Goal: Complete application form

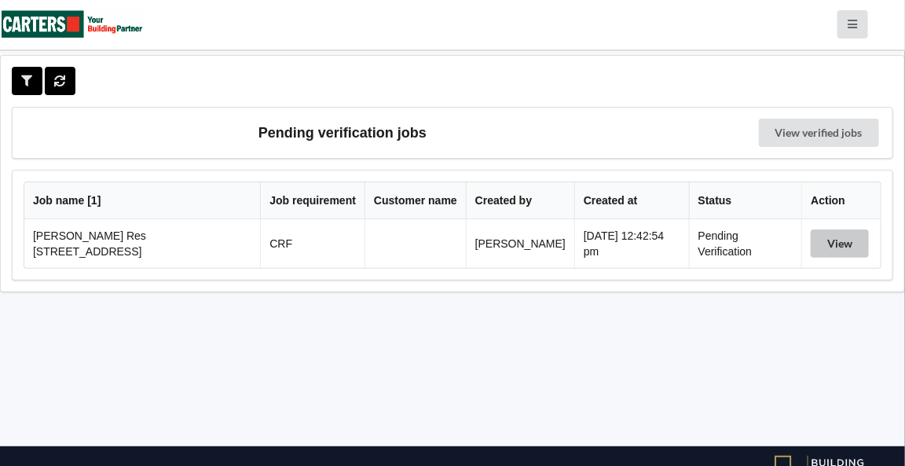
click at [839, 247] on button "View" at bounding box center [840, 243] width 58 height 28
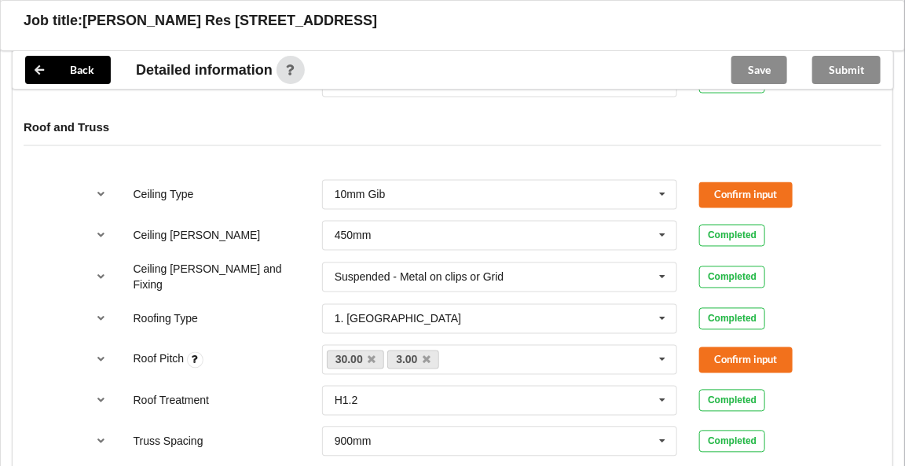
scroll to position [848, 0]
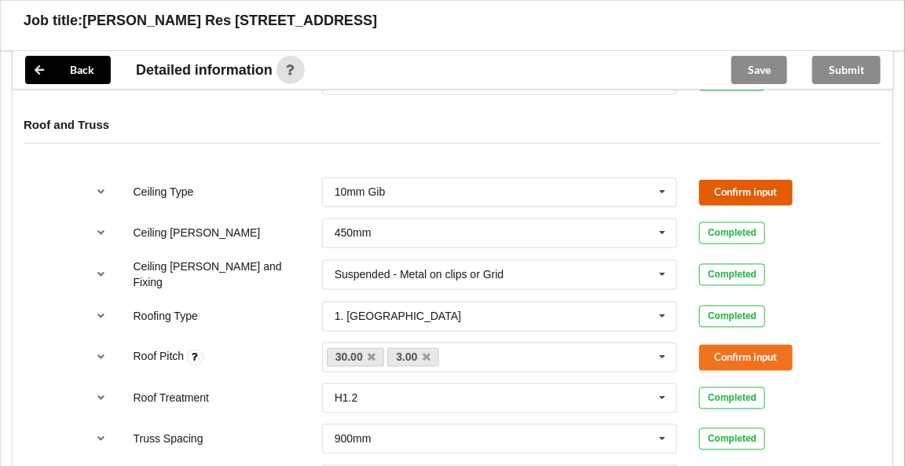
click at [740, 185] on button "Confirm input" at bounding box center [745, 193] width 93 height 26
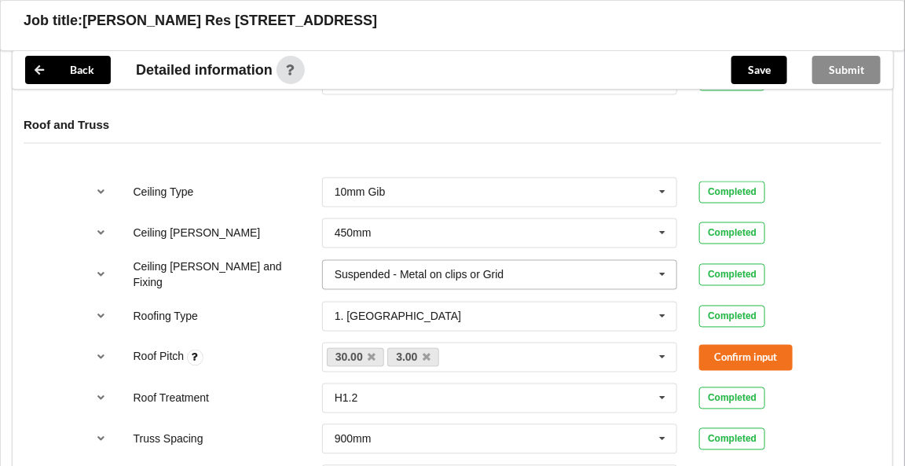
click at [663, 269] on icon at bounding box center [663, 275] width 24 height 29
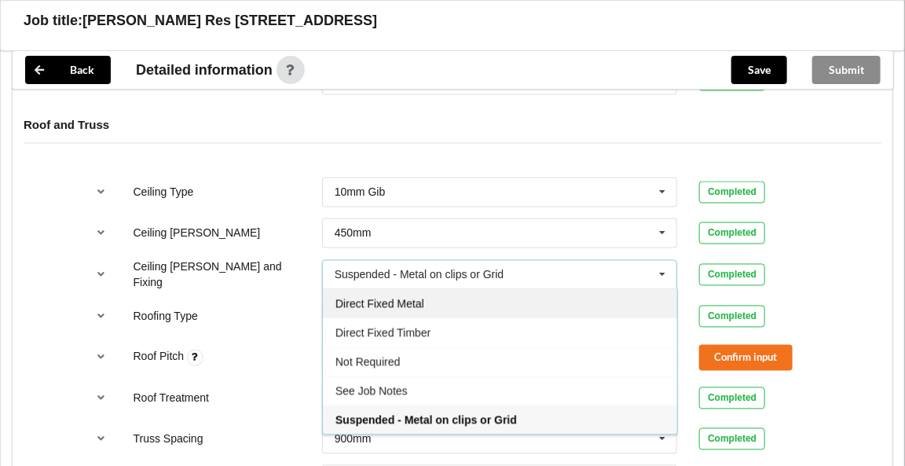
click at [379, 298] on span "Direct Fixed Metal" at bounding box center [379, 304] width 89 height 13
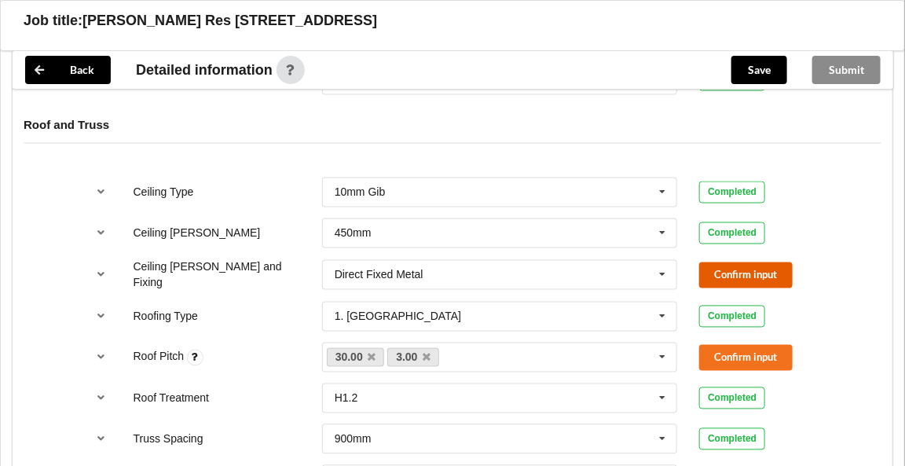
click at [734, 277] on button "Confirm input" at bounding box center [745, 275] width 93 height 26
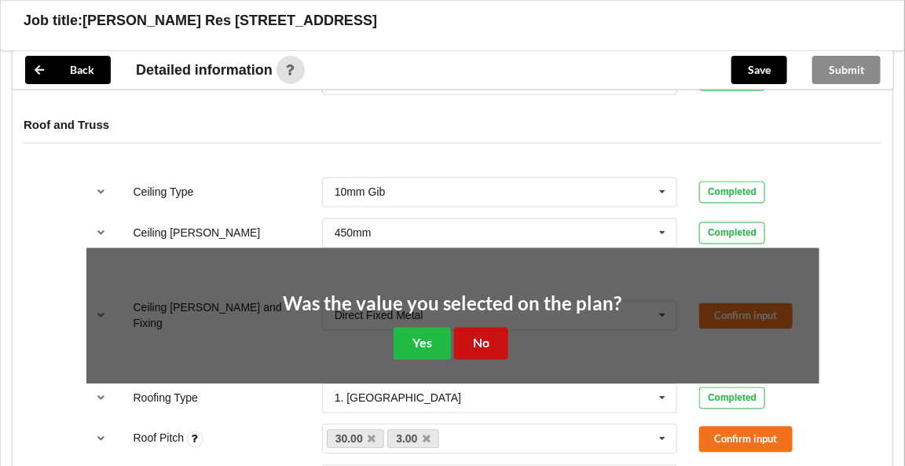
click at [493, 339] on button "No" at bounding box center [481, 344] width 54 height 32
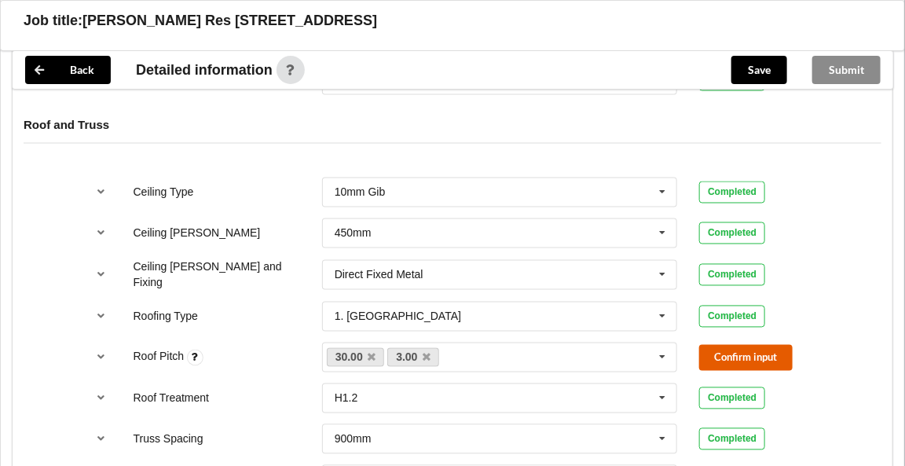
click at [739, 346] on button "Confirm input" at bounding box center [745, 358] width 93 height 26
click at [427, 353] on icon at bounding box center [427, 358] width 8 height 10
click at [740, 353] on button "Confirm input" at bounding box center [745, 358] width 93 height 26
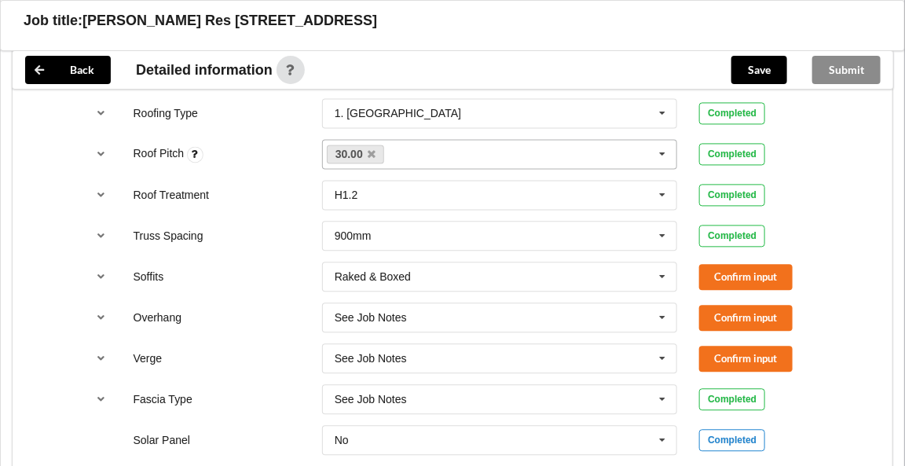
scroll to position [1102, 0]
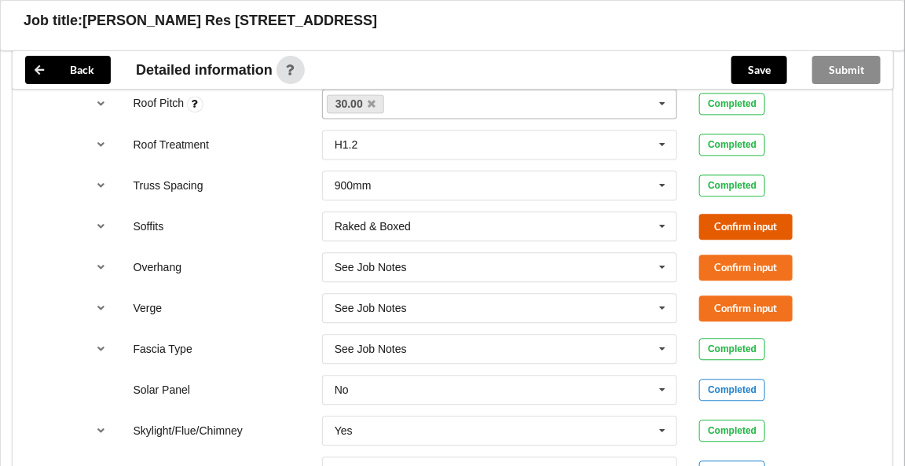
click at [714, 223] on button "Confirm input" at bounding box center [745, 227] width 93 height 26
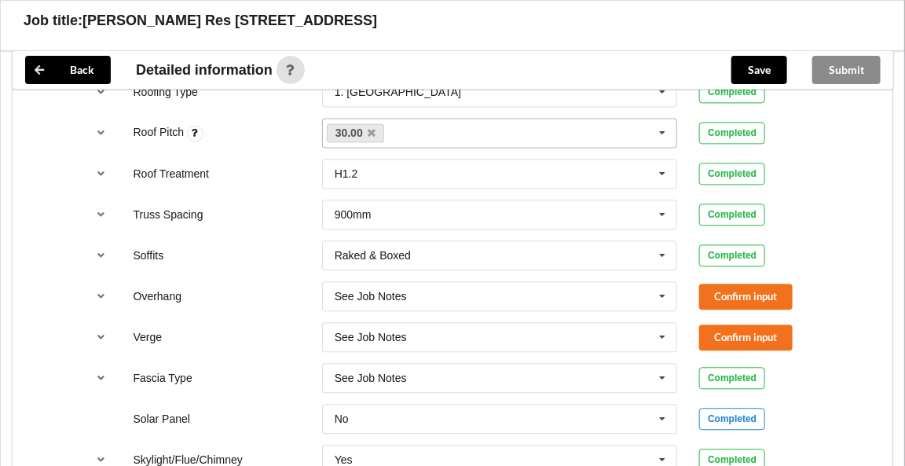
scroll to position [1087, 0]
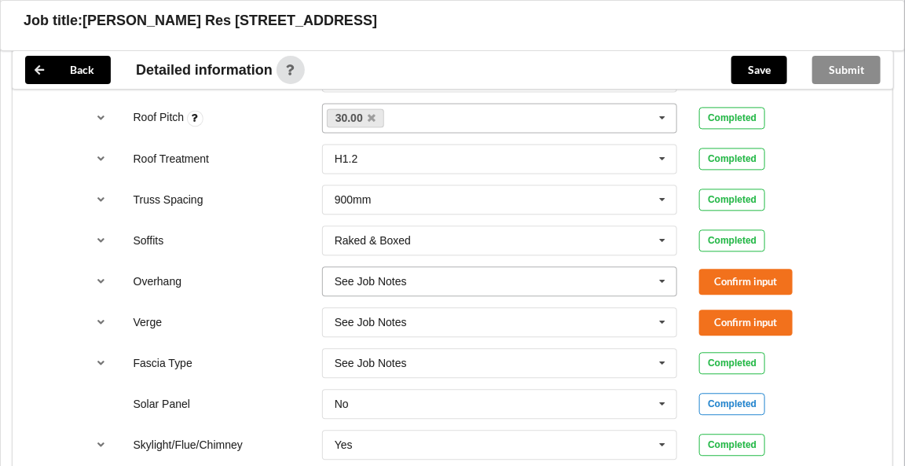
click at [663, 275] on icon at bounding box center [663, 281] width 24 height 29
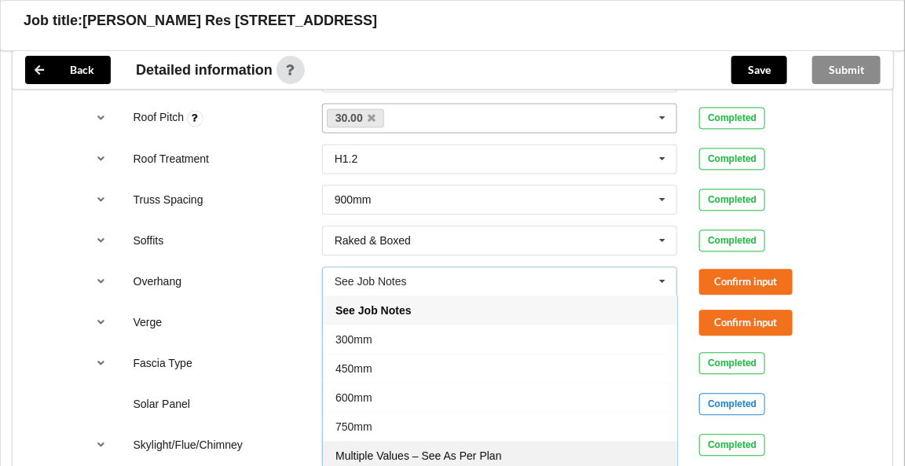
click at [435, 449] on span "Multiple Values – See As Per Plan" at bounding box center [418, 455] width 166 height 13
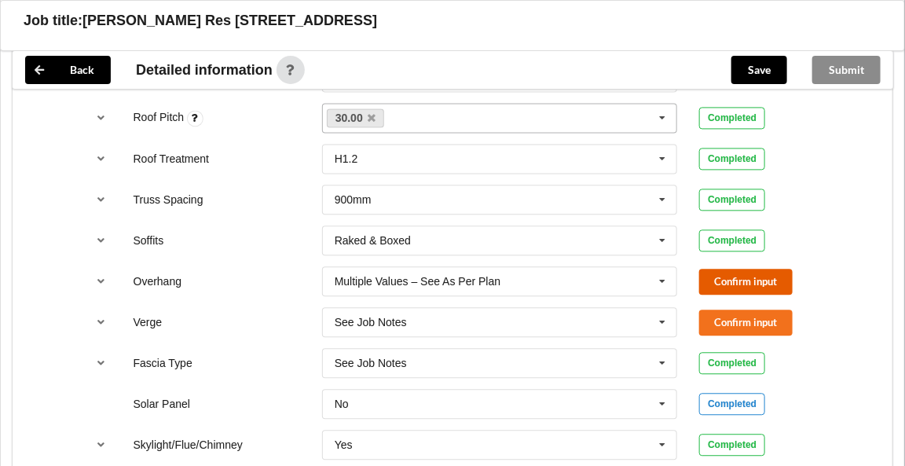
click at [713, 274] on button "Confirm input" at bounding box center [745, 282] width 93 height 26
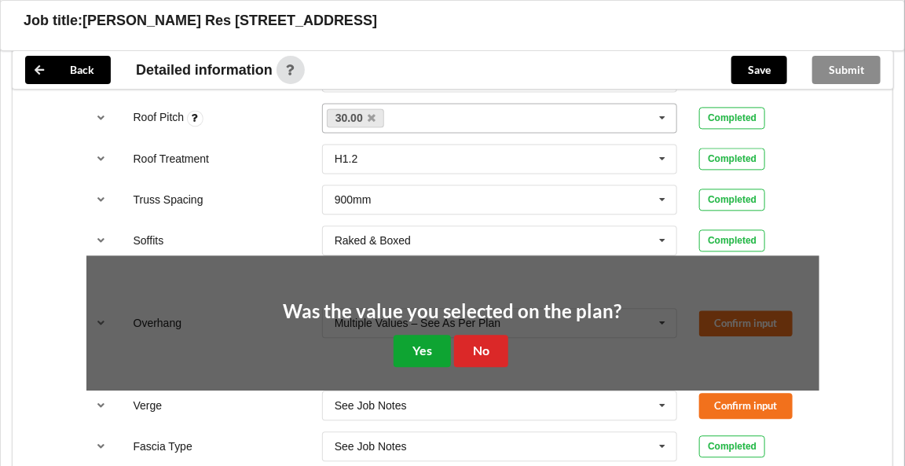
click at [408, 342] on button "Yes" at bounding box center [422, 351] width 57 height 32
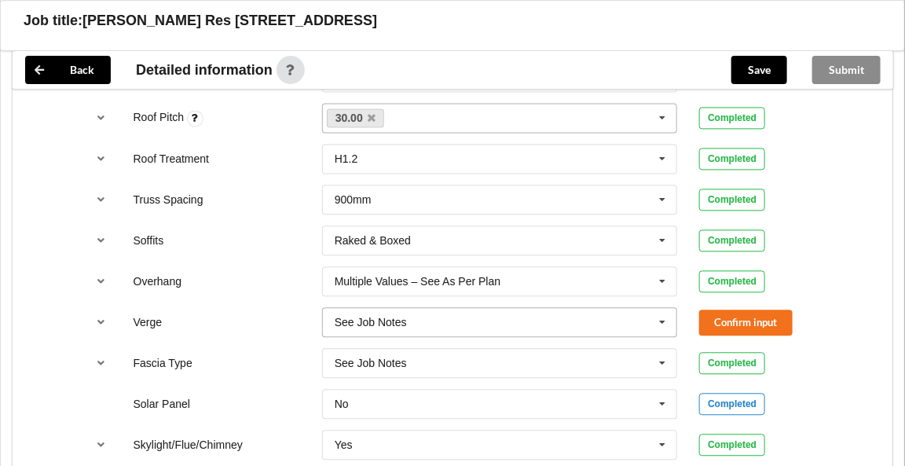
click at [663, 314] on icon at bounding box center [663, 322] width 24 height 29
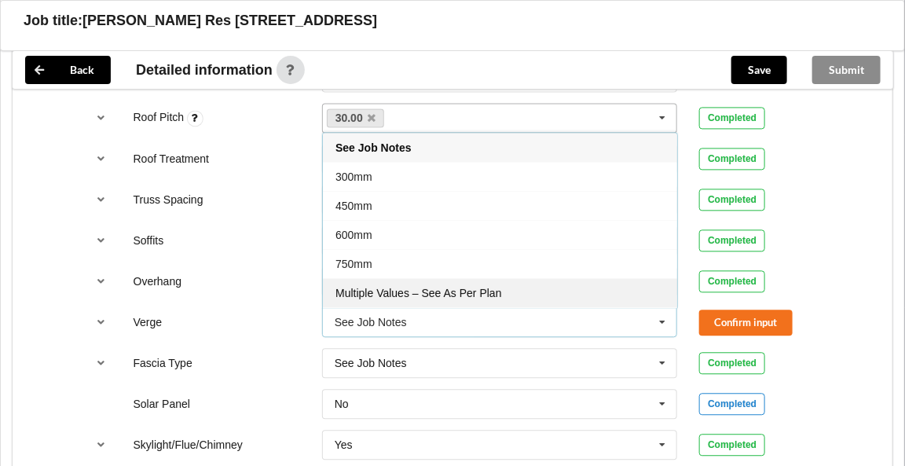
click at [444, 290] on div "Multiple Values – See As Per Plan" at bounding box center [500, 292] width 354 height 29
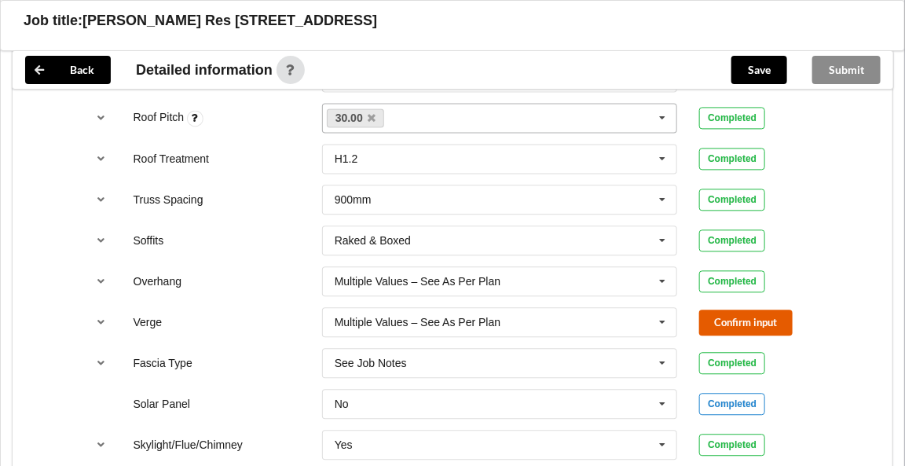
click at [733, 313] on button "Confirm input" at bounding box center [745, 323] width 93 height 26
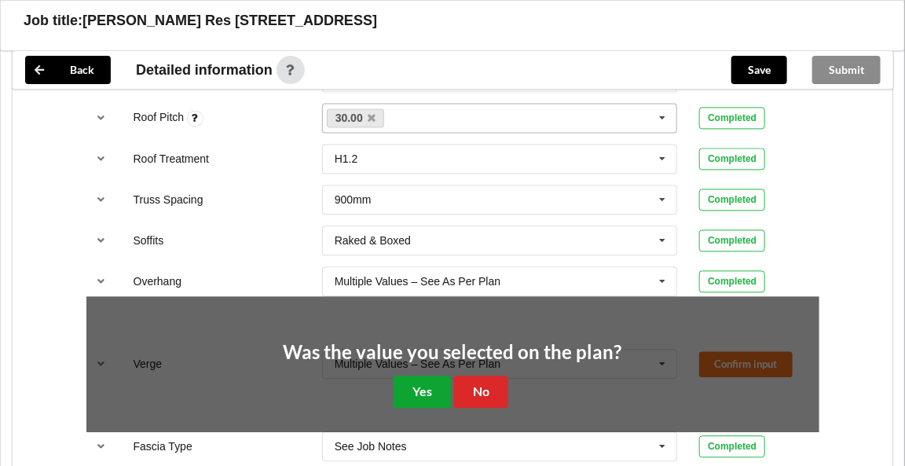
click at [426, 376] on button "Yes" at bounding box center [422, 392] width 57 height 32
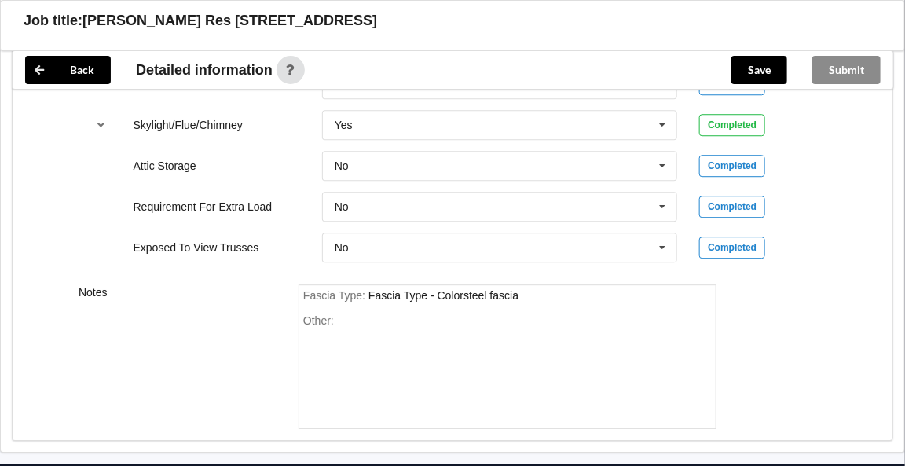
scroll to position [1412, 0]
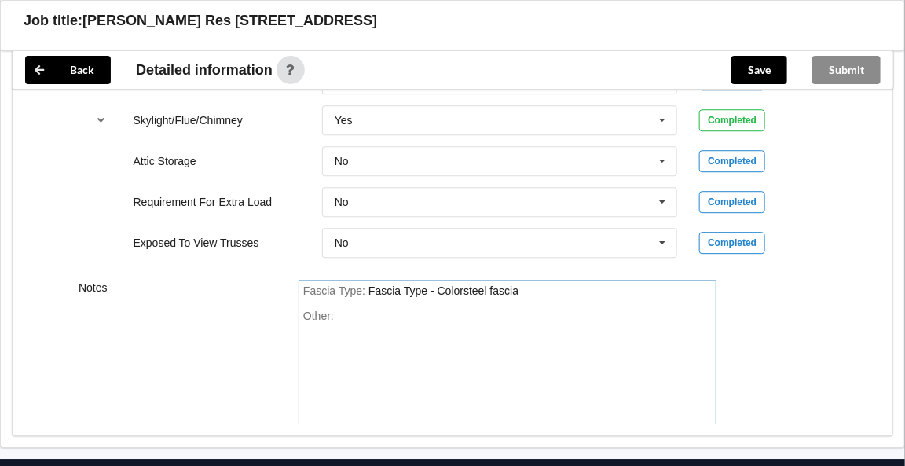
click at [359, 310] on div "Other:" at bounding box center [507, 365] width 409 height 110
click at [864, 382] on div "Notes Fascia Type : Fascia Type - Colorsteel fascia Other: overhang 450 & 500mm" at bounding box center [453, 352] width 880 height 167
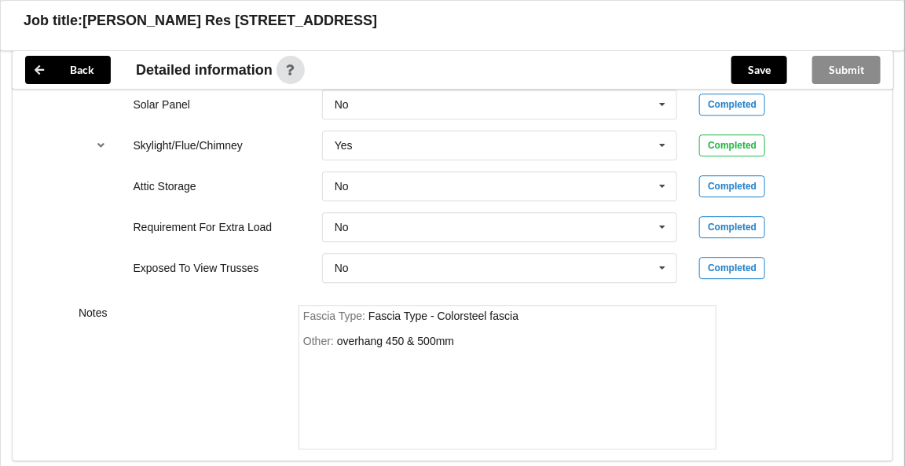
scroll to position [1396, 0]
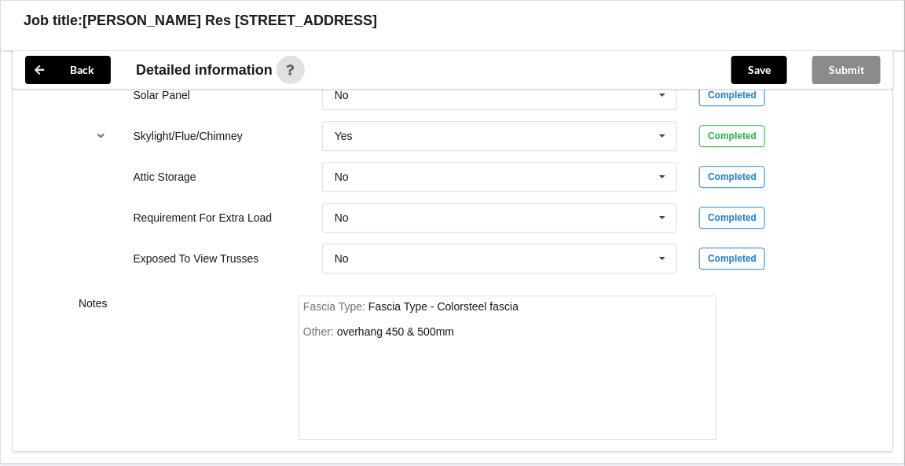
click at [463, 325] on div "Other: overhang 450 & 500mm" at bounding box center [507, 380] width 409 height 110
click at [458, 330] on div "Other: overhang 450 & 500mm" at bounding box center [507, 380] width 409 height 110
click at [459, 327] on div "Other: overhang 450 & 500mm" at bounding box center [507, 380] width 409 height 110
click at [477, 325] on div "Other: overhang 450 & 500mm" at bounding box center [507, 380] width 409 height 110
click at [452, 325] on div "overhang 450 & 500mm" at bounding box center [395, 331] width 117 height 13
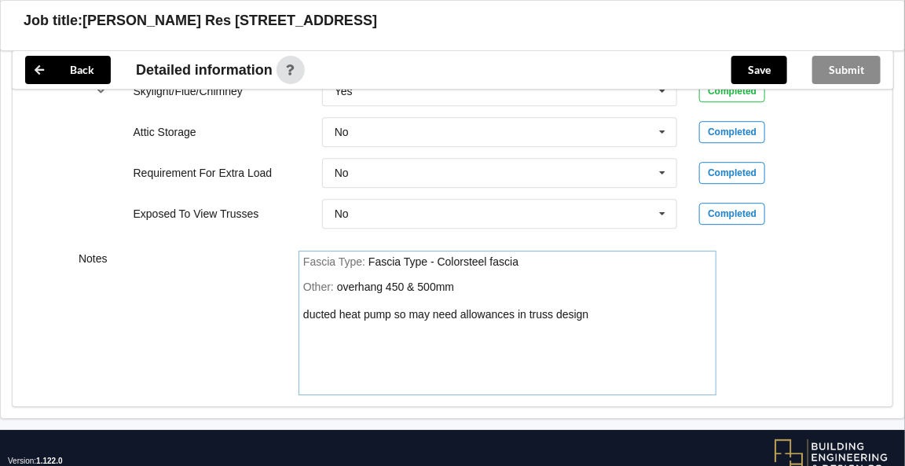
scroll to position [1476, 0]
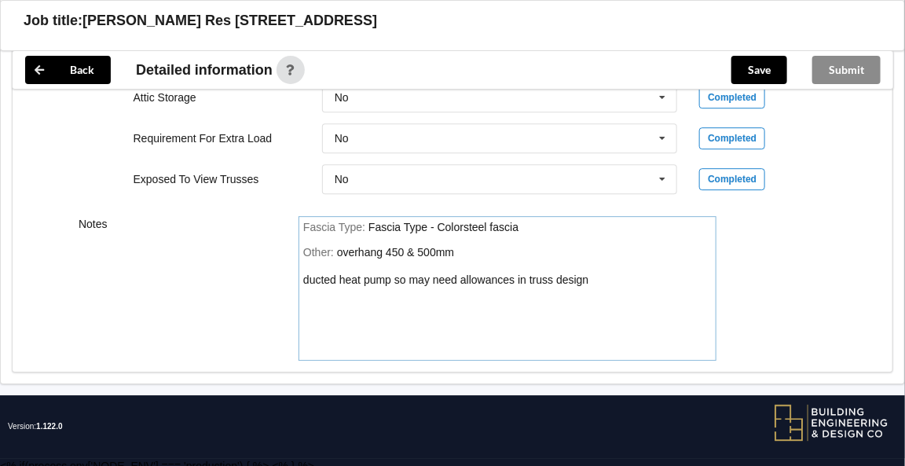
click at [390, 273] on div "overhang 450 & 500mm ducted heat pump so may need allowances in truss design" at bounding box center [445, 266] width 285 height 40
click at [762, 68] on button "Save" at bounding box center [759, 70] width 56 height 28
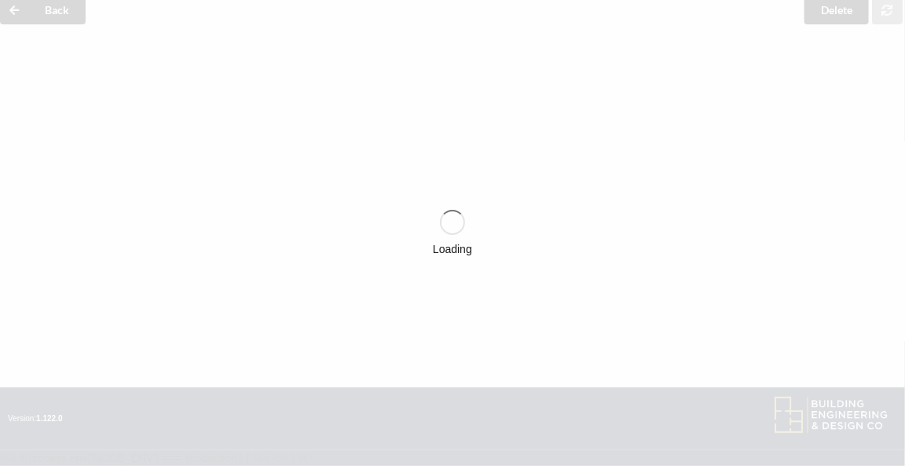
scroll to position [57, 0]
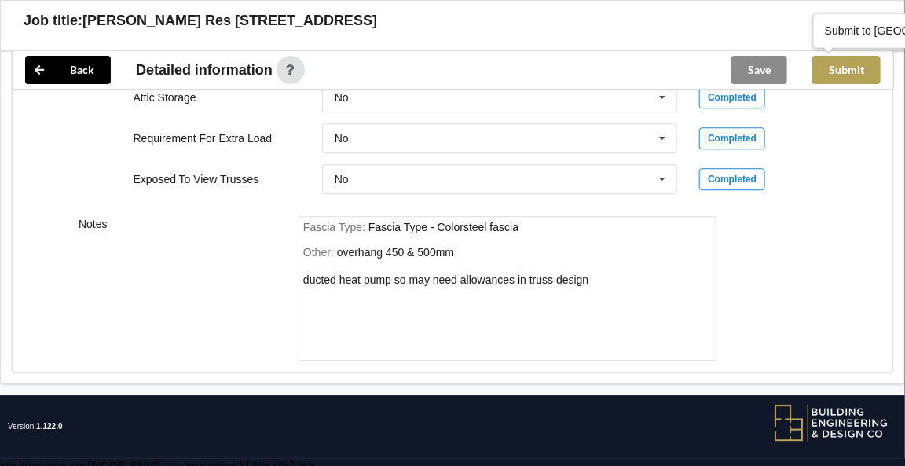
click at [834, 73] on button "Submit" at bounding box center [846, 70] width 68 height 28
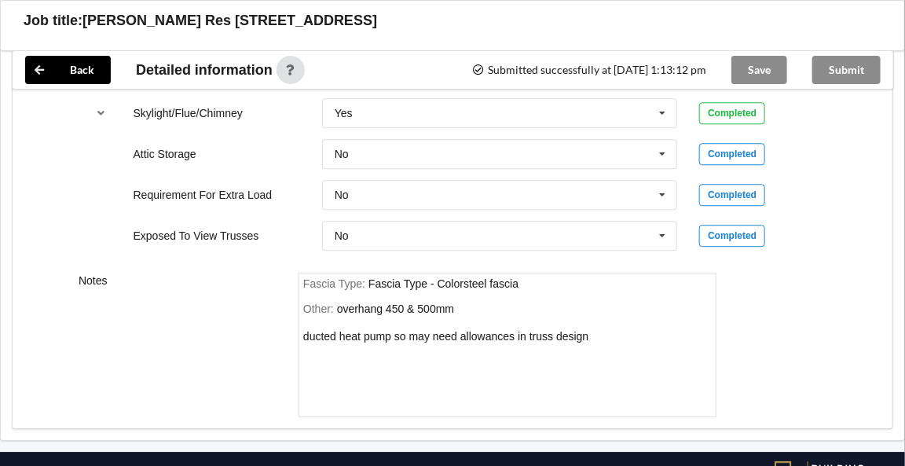
scroll to position [1403, 0]
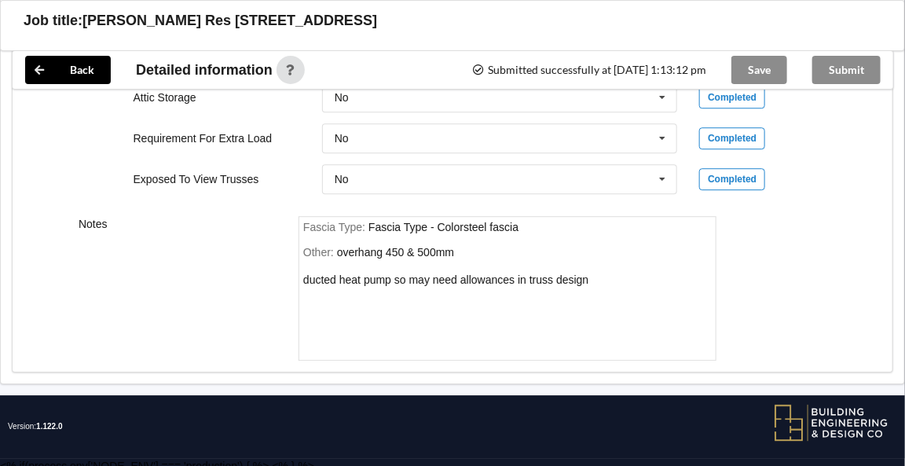
click at [761, 74] on div "Save" at bounding box center [759, 70] width 81 height 38
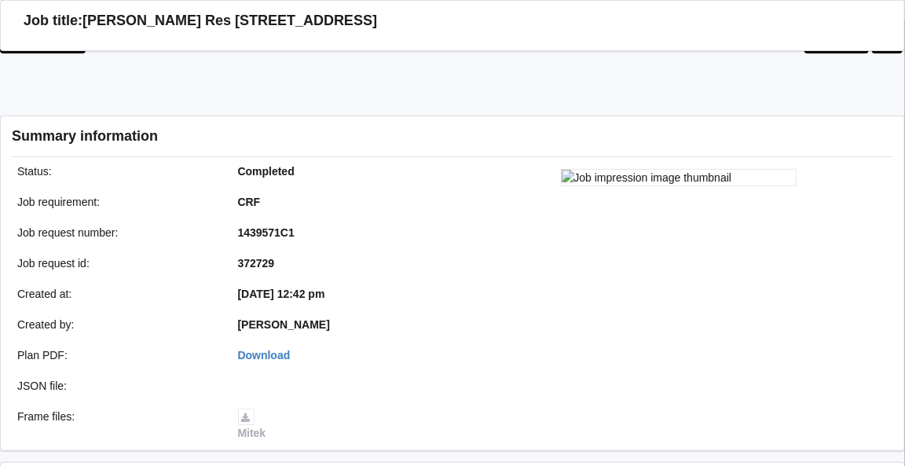
scroll to position [0, 0]
